Goal: Task Accomplishment & Management: Use online tool/utility

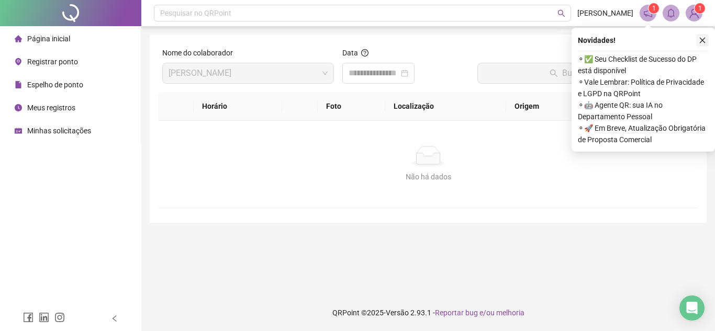
click at [705, 42] on icon "close" at bounding box center [703, 41] width 6 height 6
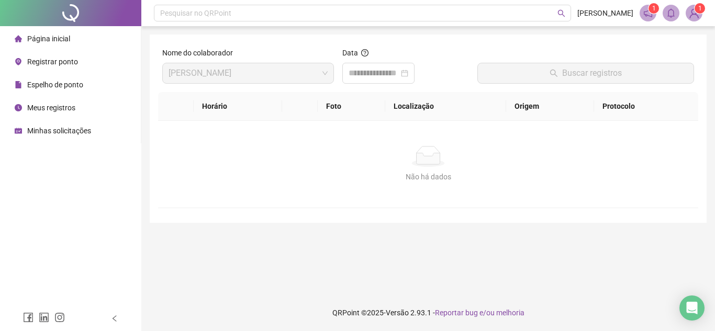
click at [30, 38] on span "Página inicial" at bounding box center [48, 39] width 43 height 8
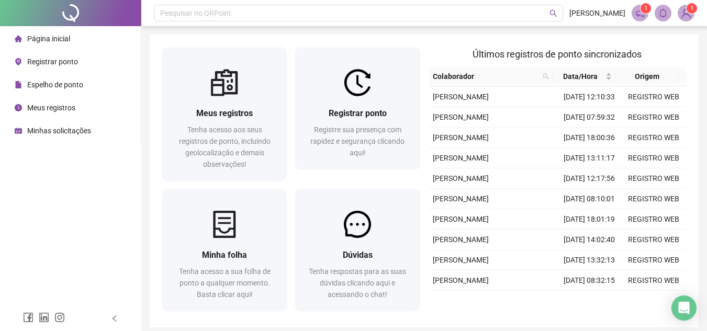
click at [70, 64] on span "Registrar ponto" at bounding box center [52, 62] width 51 height 8
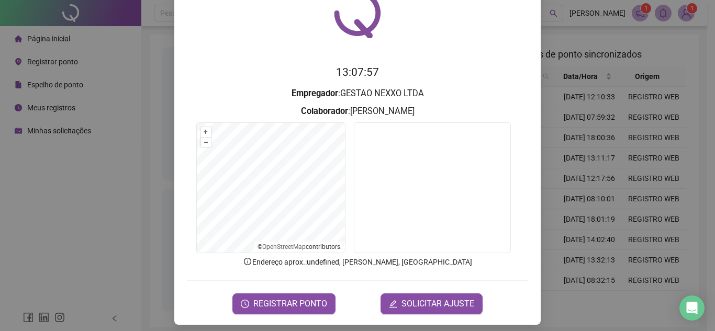
scroll to position [54, 0]
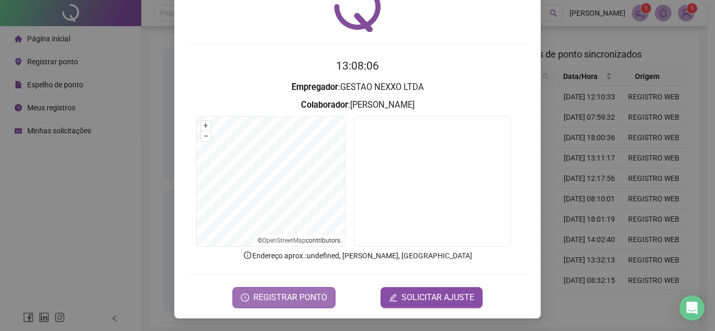
click at [301, 293] on span "REGISTRAR PONTO" at bounding box center [290, 298] width 74 height 13
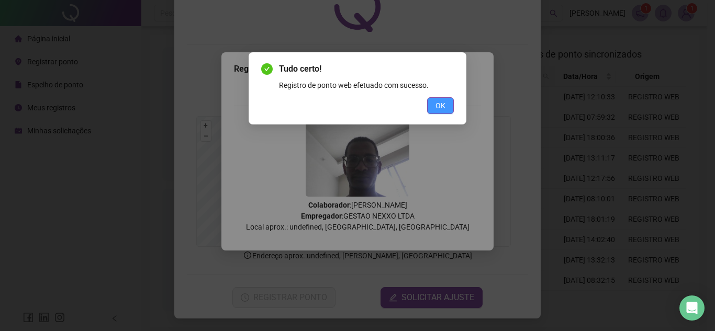
click at [439, 106] on span "OK" at bounding box center [441, 106] width 10 height 12
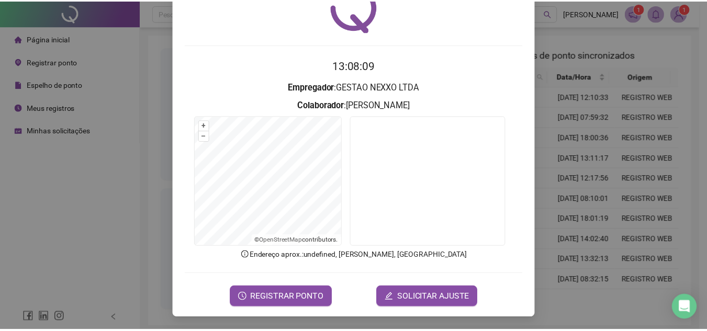
scroll to position [0, 0]
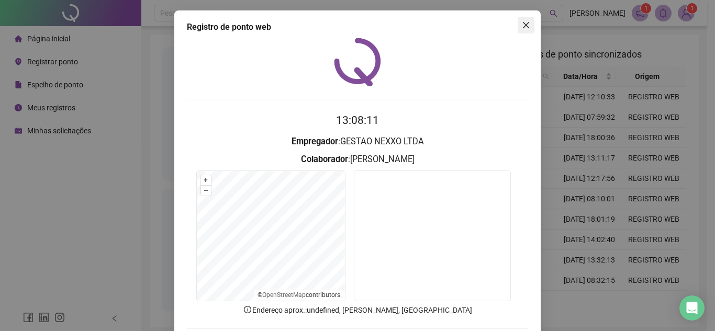
click at [525, 27] on icon "close" at bounding box center [526, 25] width 8 height 8
